Goal: Navigation & Orientation: Go to known website

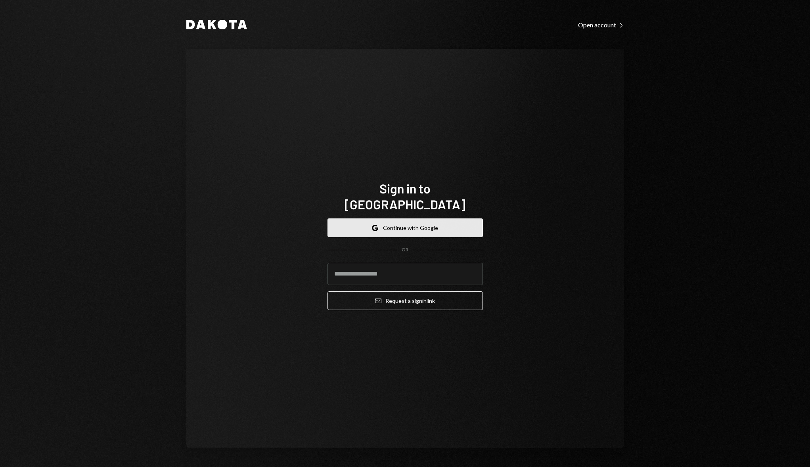
click at [395, 219] on button "Google Continue with Google" at bounding box center [405, 228] width 155 height 19
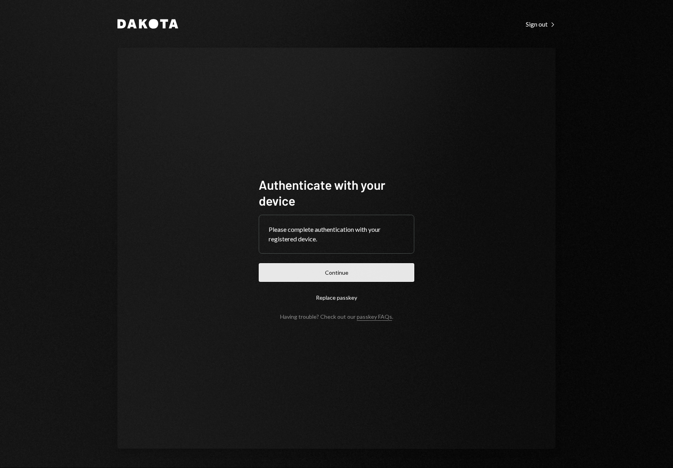
click at [332, 272] on button "Continue" at bounding box center [336, 272] width 155 height 19
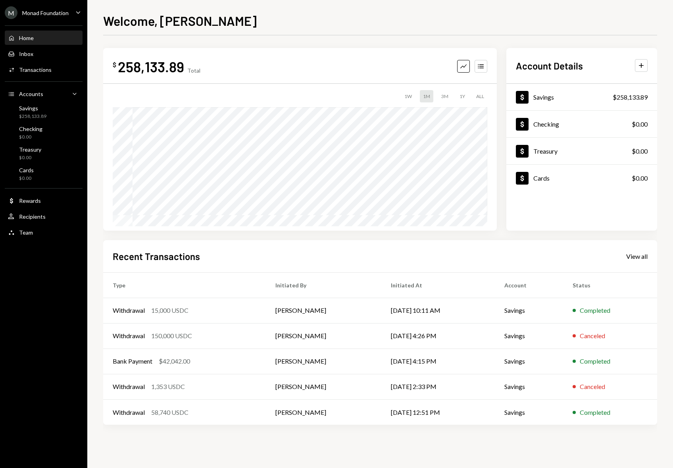
click at [39, 36] on div "Home Home" at bounding box center [43, 38] width 71 height 7
